Goal: Check status: Check status

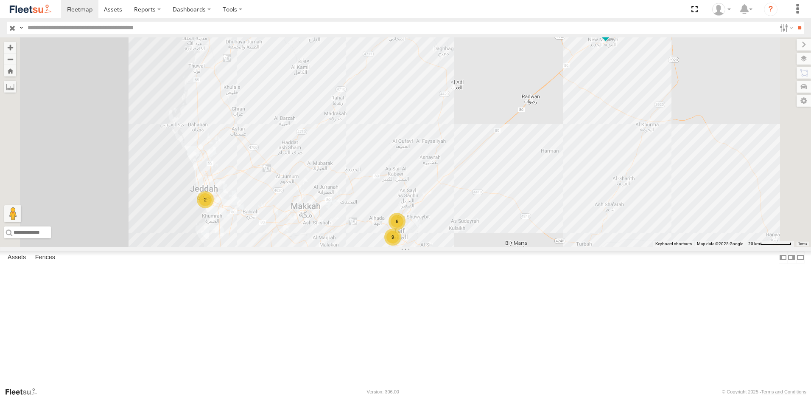
scroll to position [110, 0]
click at [0, 0] on div "8913 LBA" at bounding box center [0, 0] width 0 height 0
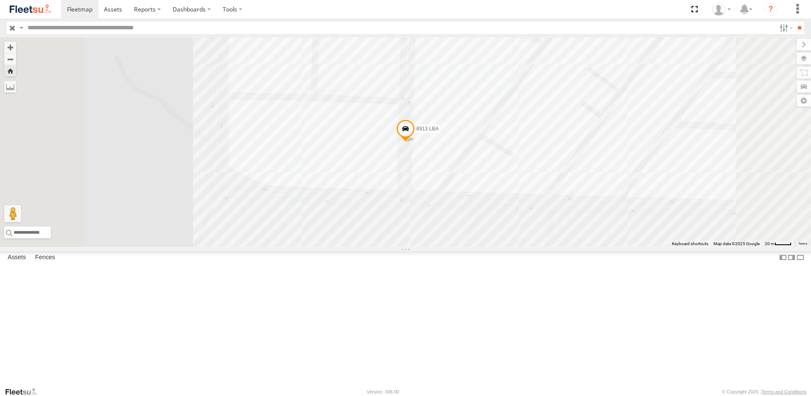
click at [415, 142] on span at bounding box center [405, 130] width 19 height 23
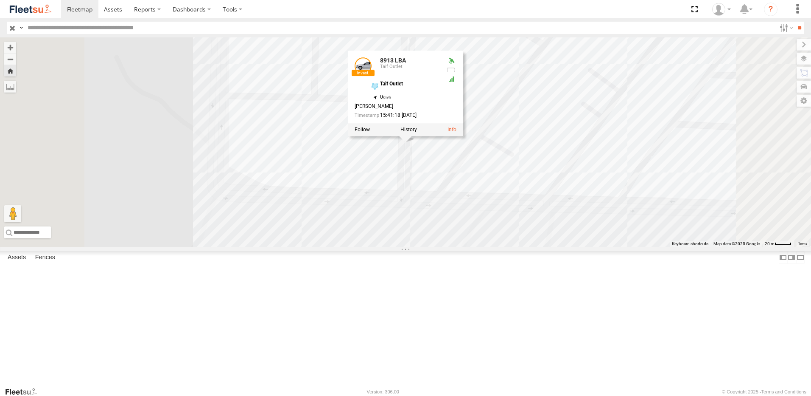
scroll to position [25, 0]
drag, startPoint x: 67, startPoint y: 116, endPoint x: 72, endPoint y: 117, distance: 4.7
click at [0, 0] on div "6485 RRA" at bounding box center [0, 0] width 0 height 0
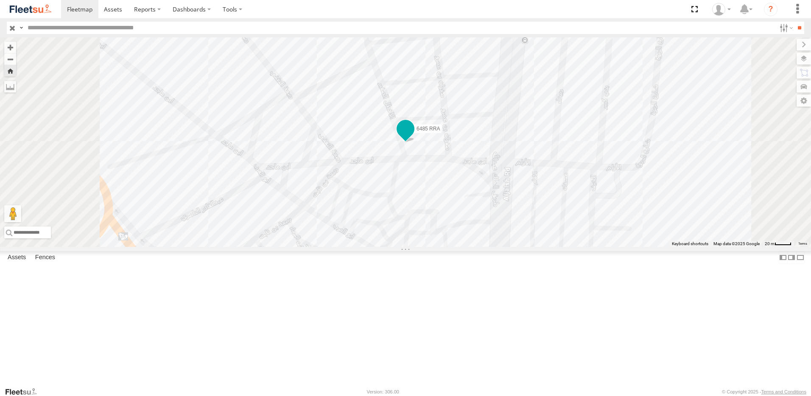
click at [413, 136] on span at bounding box center [405, 128] width 15 height 15
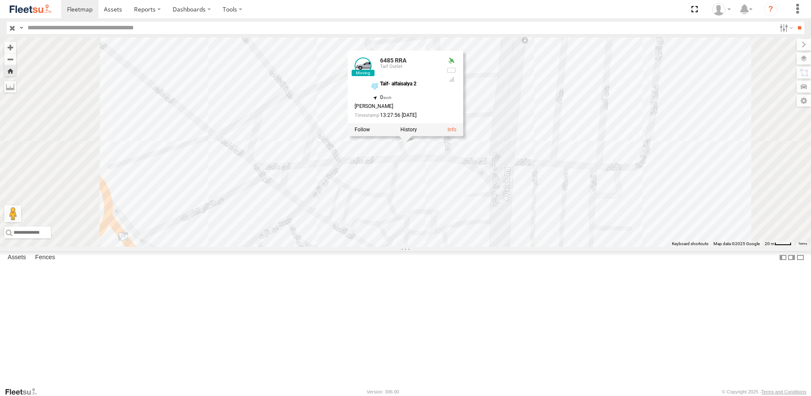
click at [0, 0] on div "8932 LBA" at bounding box center [0, 0] width 0 height 0
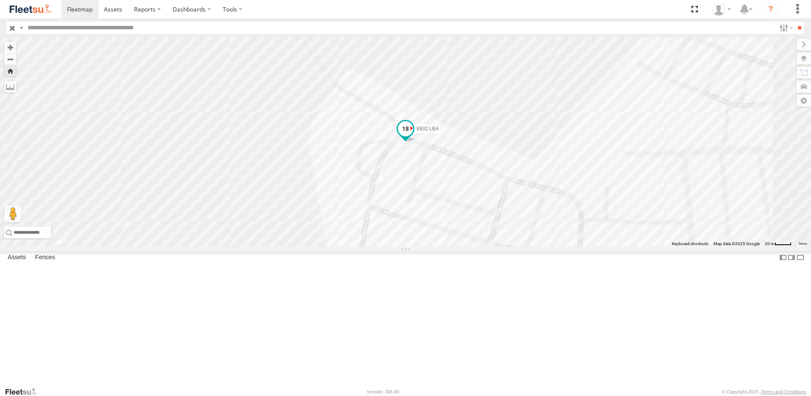
click at [415, 142] on span at bounding box center [405, 130] width 19 height 23
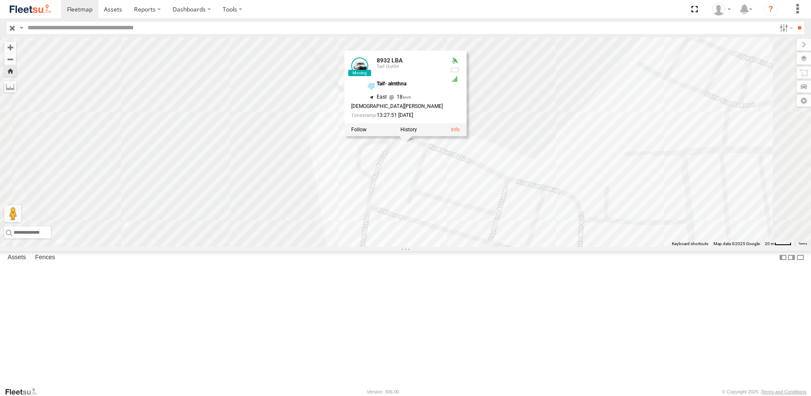
scroll to position [0, 0]
click at [0, 0] on div "Taif Outlet" at bounding box center [0, 0] width 0 height 0
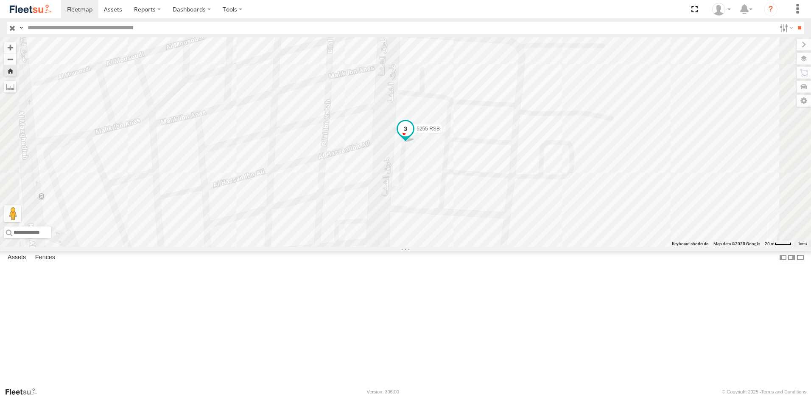
click at [413, 136] on span at bounding box center [405, 128] width 15 height 15
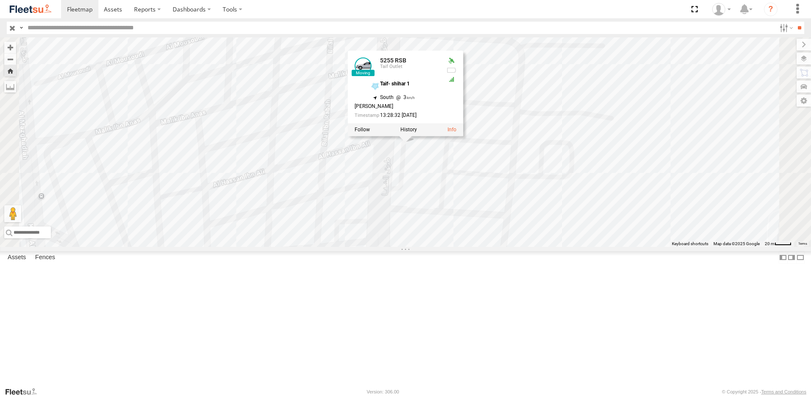
scroll to position [110, 0]
click at [0, 0] on div "6316 RRA" at bounding box center [0, 0] width 0 height 0
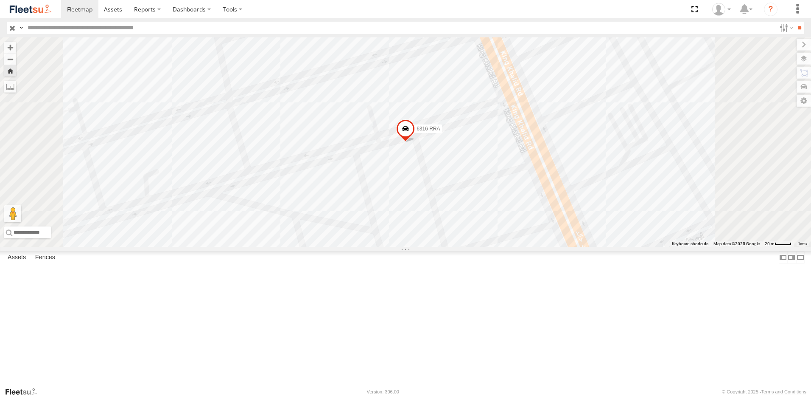
click at [415, 142] on span at bounding box center [405, 130] width 19 height 23
